Goal: Task Accomplishment & Management: Manage account settings

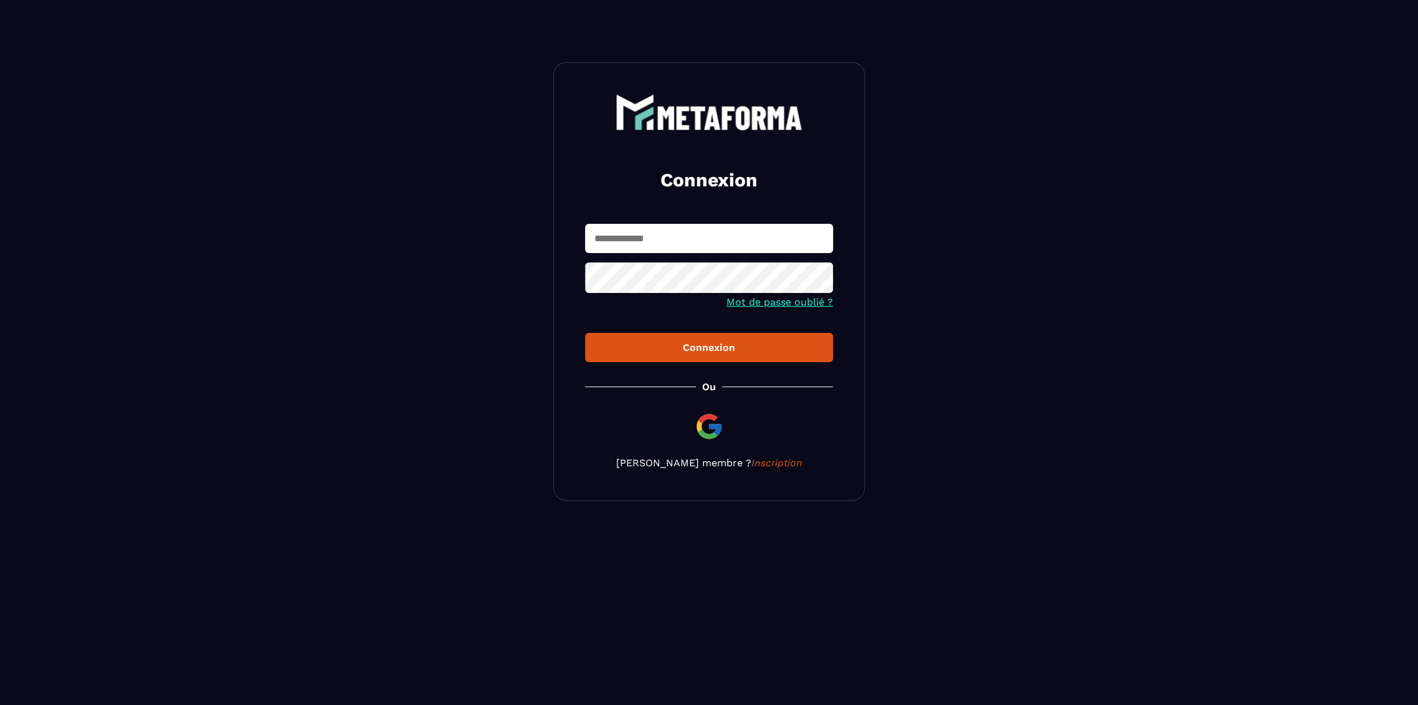
click at [674, 226] on input "text" at bounding box center [709, 238] width 248 height 29
type input "**********"
click at [585, 333] on button "Connexion" at bounding box center [709, 347] width 248 height 29
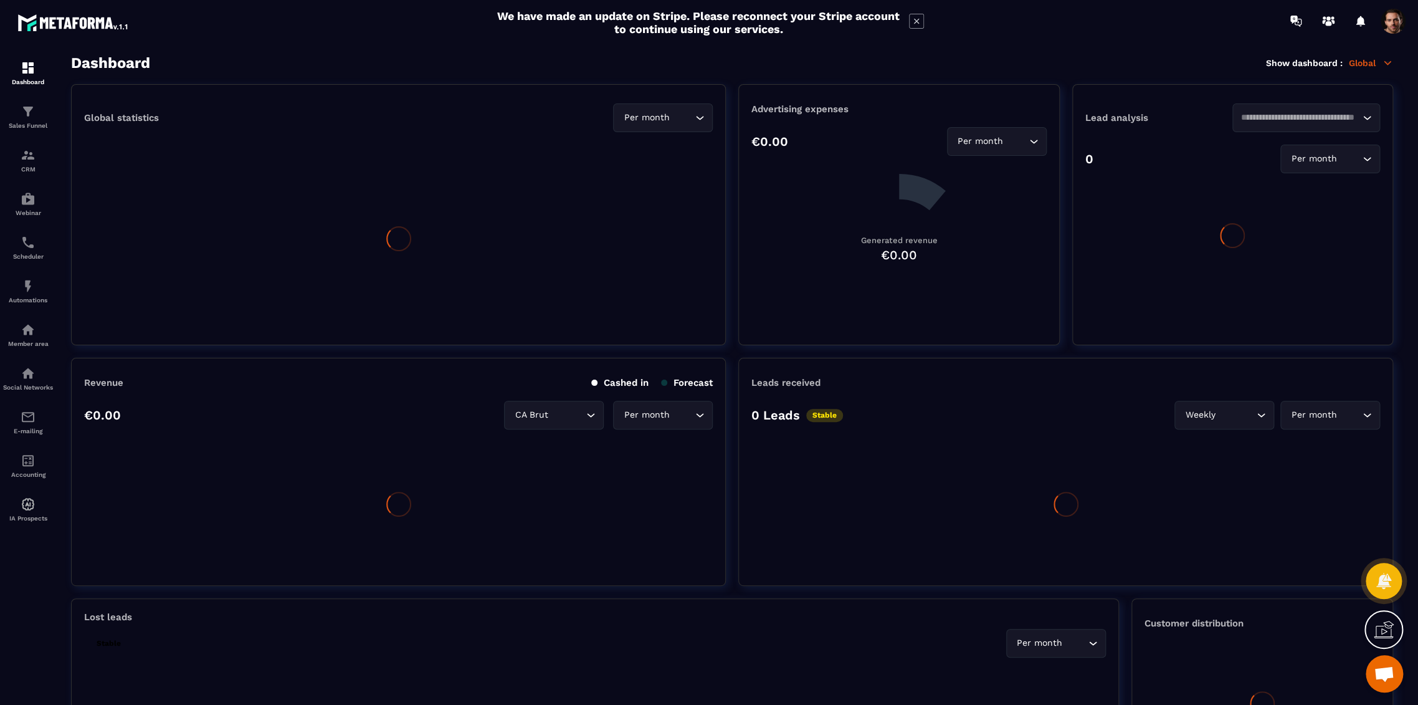
click at [1320, 16] on icon at bounding box center [1329, 21] width 20 height 20
